Goal: Task Accomplishment & Management: Manage account settings

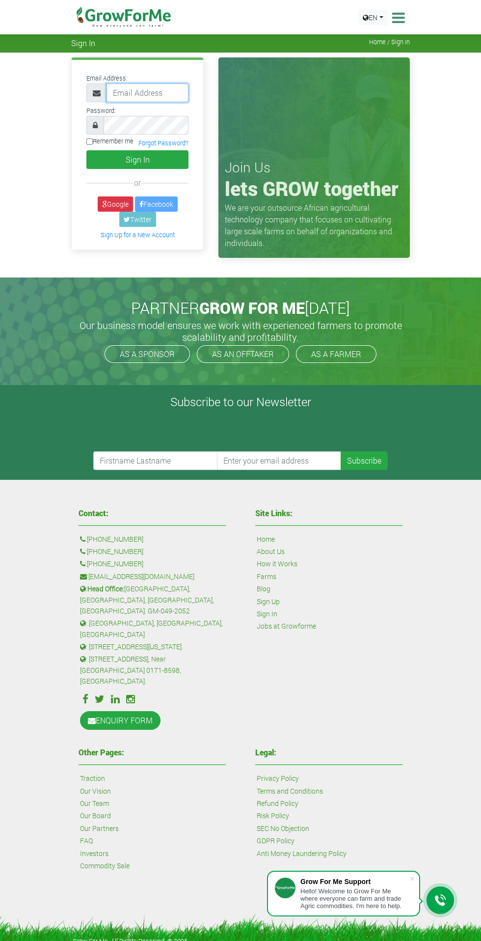
click at [164, 94] on input "email" at bounding box center [148, 92] width 82 height 19
type input "musahdecokizzy3@gmail.com"
click at [86, 150] on button "Sign In" at bounding box center [137, 159] width 102 height 19
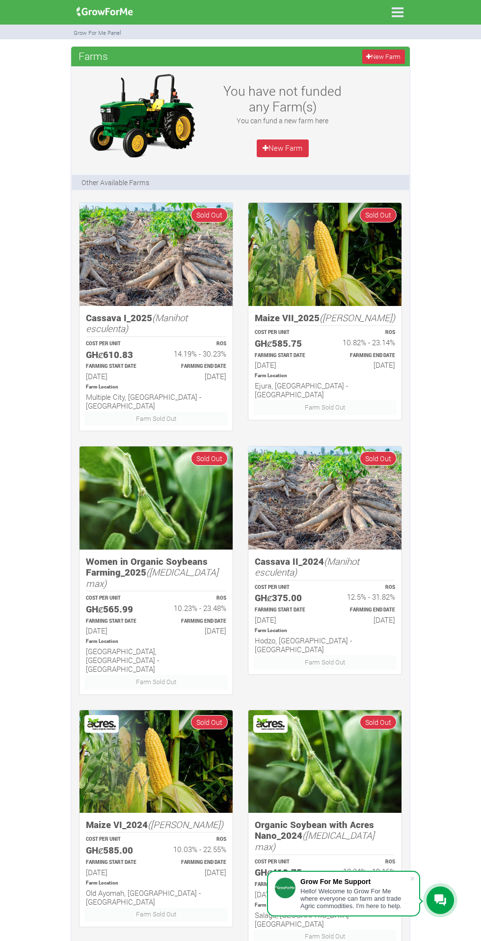
click at [481, 180] on div "Farms Investments Finances Notifications Profile Sign Out Farms [GEOGRAPHIC_DAT…" at bounding box center [240, 773] width 481 height 1453
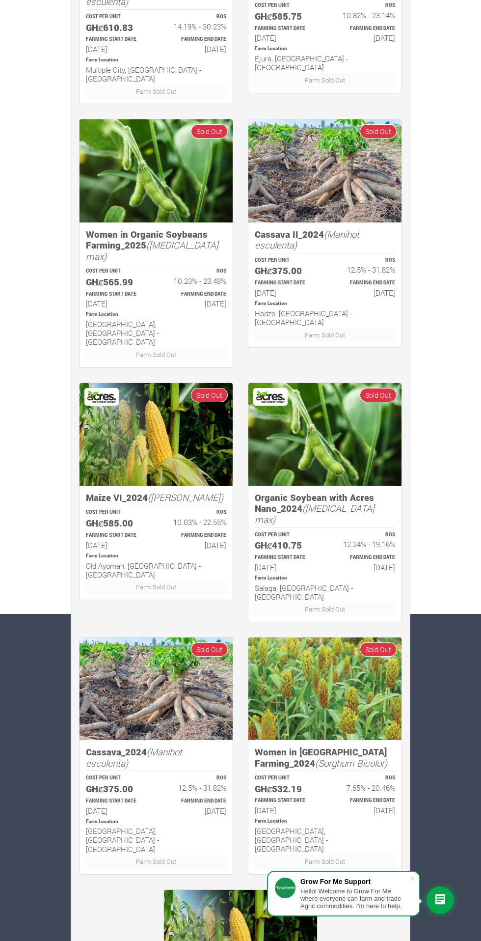
scroll to position [378, 0]
